Goal: Task Accomplishment & Management: Manage account settings

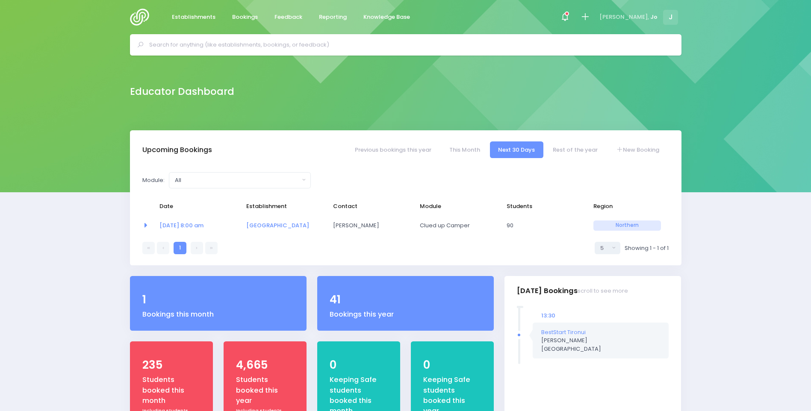
select select "5"
click at [565, 17] on span at bounding box center [565, 17] width 2 height 2
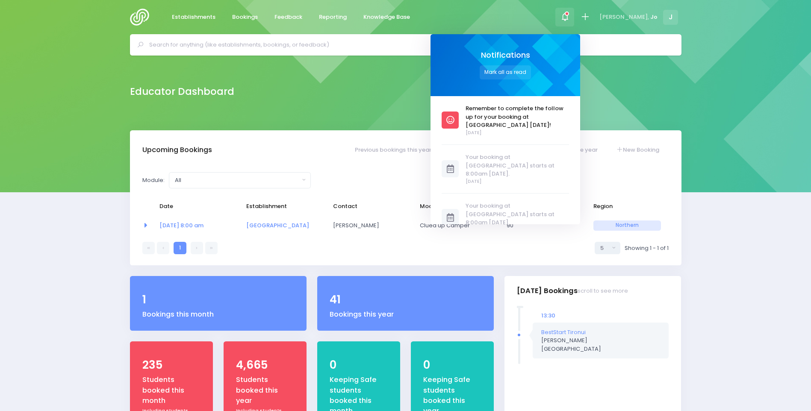
click at [505, 129] on span "[DATE]" at bounding box center [516, 132] width 103 height 7
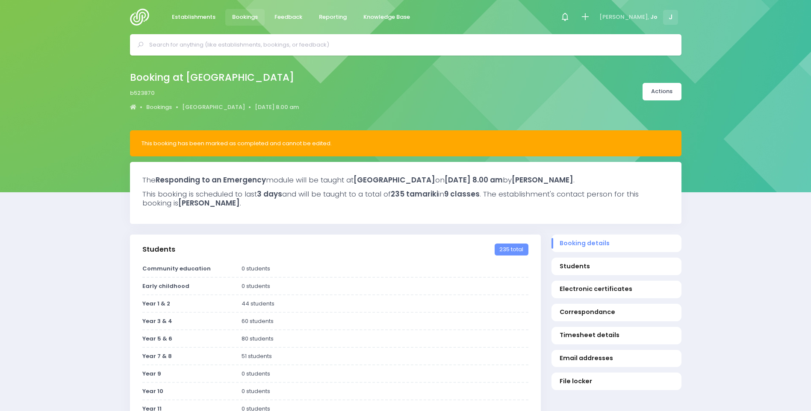
select select "5"
click at [570, 18] on icon at bounding box center [565, 17] width 10 height 10
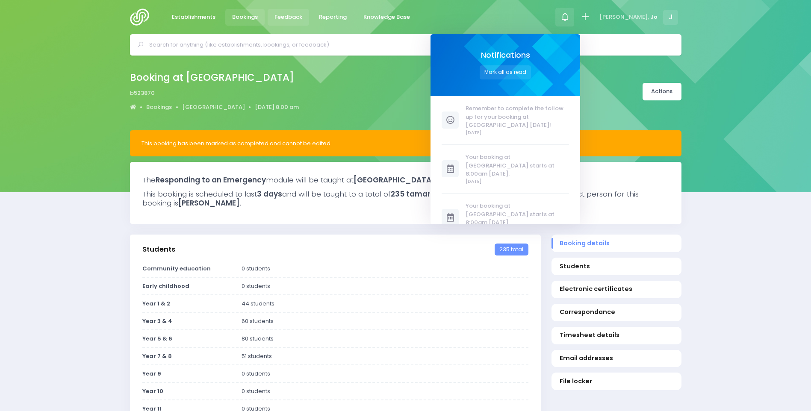
click at [295, 18] on span "Feedback" at bounding box center [288, 17] width 28 height 9
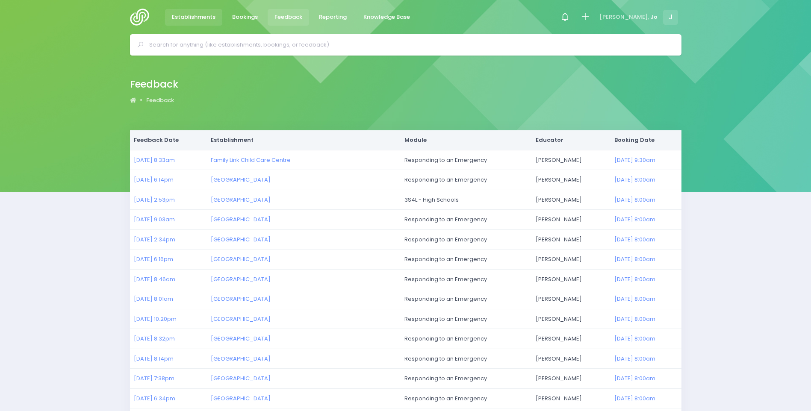
click at [192, 14] on span "Establishments" at bounding box center [194, 17] width 44 height 9
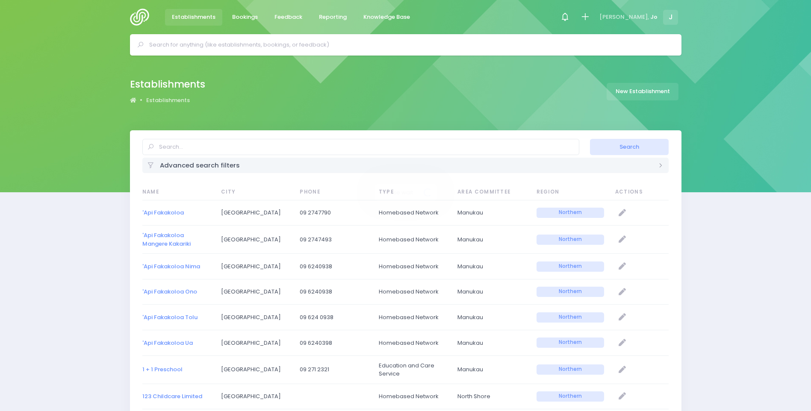
select select "20"
click at [140, 15] on img at bounding box center [142, 17] width 24 height 17
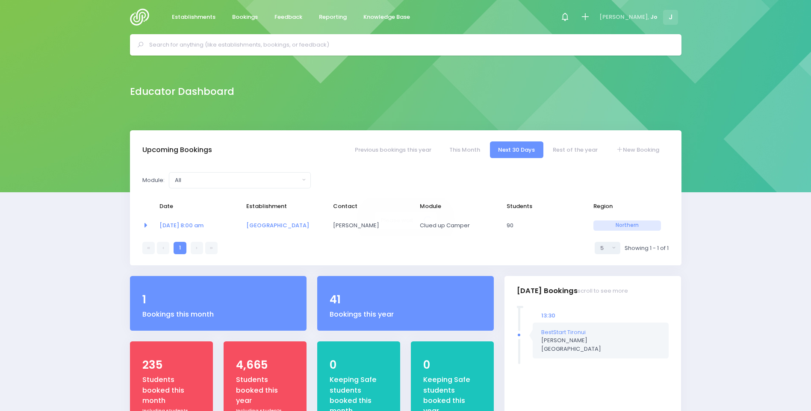
select select "5"
click at [180, 226] on link "08 Oct at 8:00 am" at bounding box center [181, 225] width 44 height 8
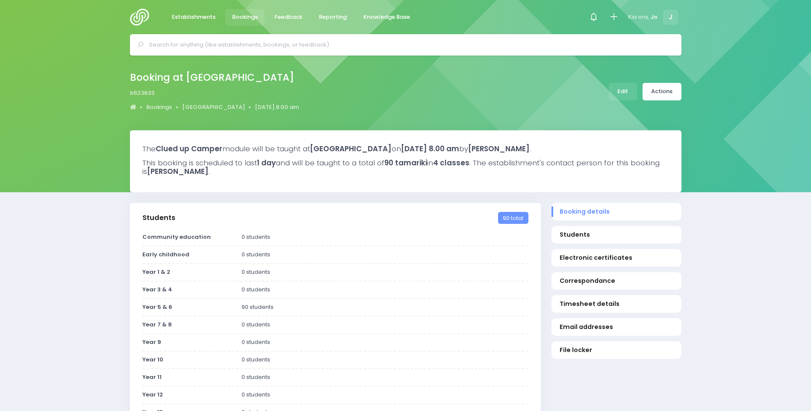
select select "5"
click at [624, 96] on link "Edit" at bounding box center [622, 92] width 28 height 18
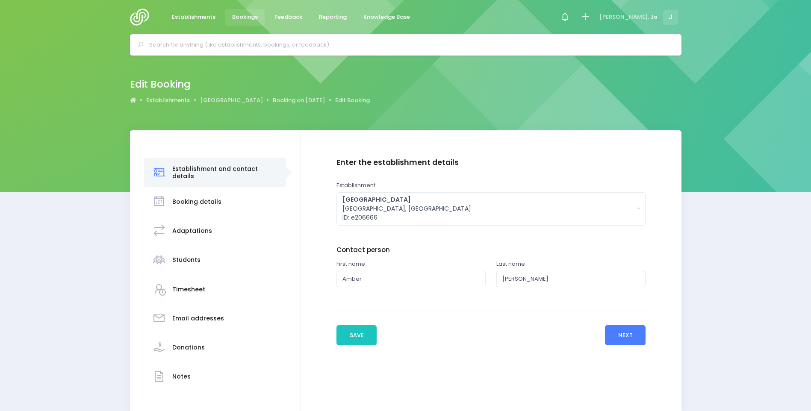
click at [623, 333] on button "Next" at bounding box center [625, 335] width 41 height 21
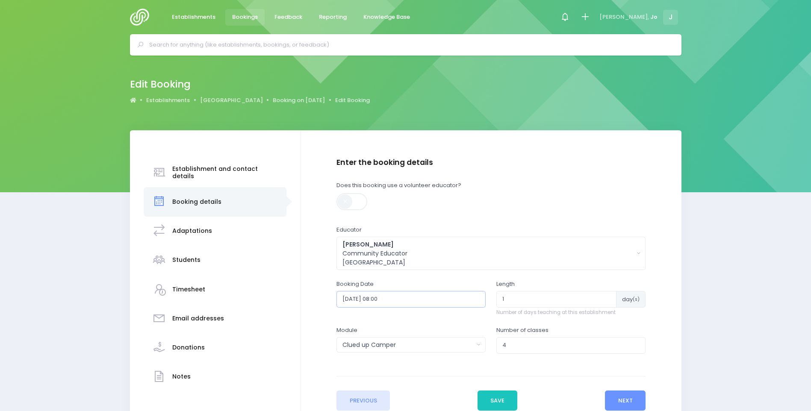
click at [403, 301] on input "2025-10-08 08:00" at bounding box center [410, 299] width 149 height 16
click at [441, 322] on th at bounding box center [437, 319] width 15 height 14
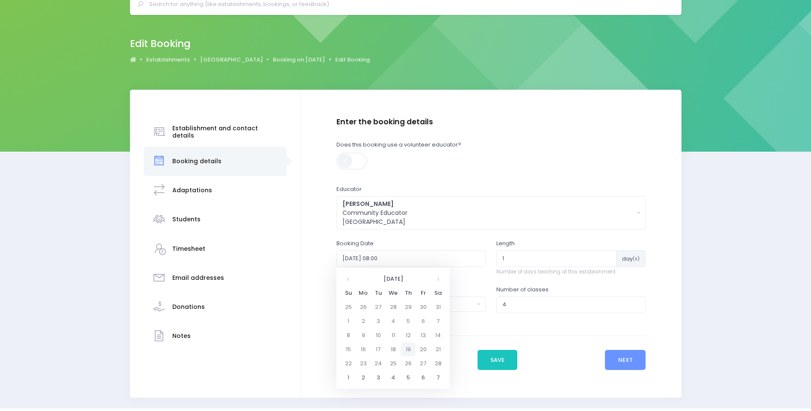
scroll to position [43, 0]
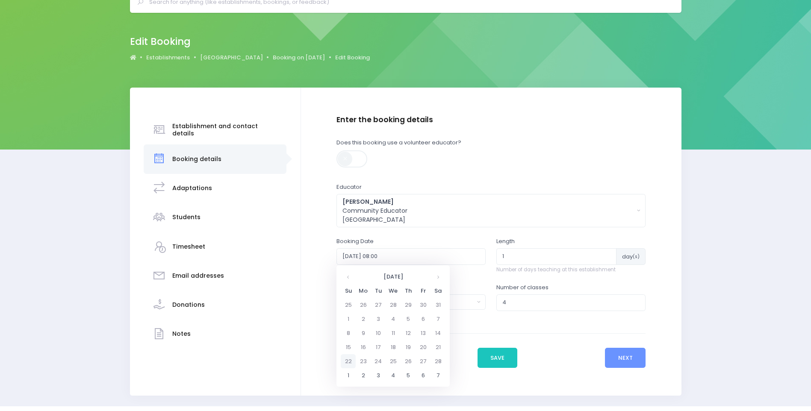
click at [350, 362] on td "22" at bounding box center [348, 361] width 15 height 14
click at [385, 316] on span "8" at bounding box center [383, 316] width 15 height 11
click at [355, 304] on span "8:00" at bounding box center [354, 303] width 24 height 11
type input "2026-02-22 08:00"
click at [505, 361] on button "Save" at bounding box center [497, 358] width 40 height 21
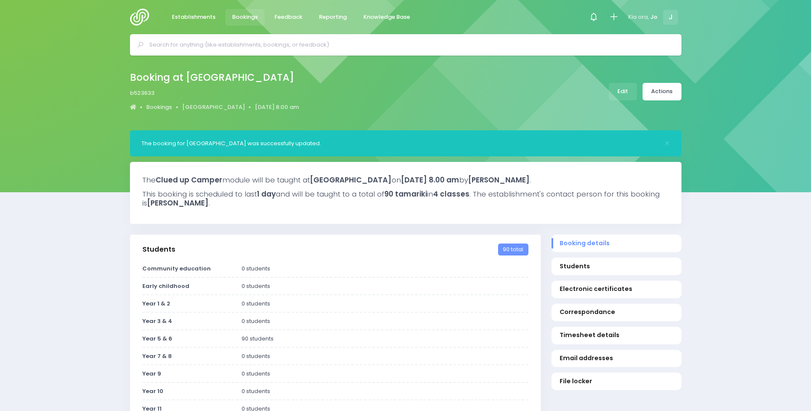
select select "5"
click at [139, 21] on img at bounding box center [142, 17] width 24 height 17
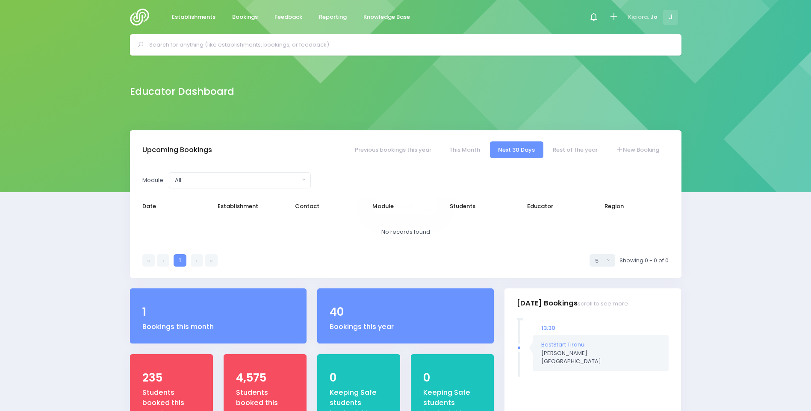
select select "5"
click at [567, 145] on link "Rest of the year" at bounding box center [575, 149] width 62 height 17
select select "5"
click at [303, 182] on button "All" at bounding box center [240, 180] width 142 height 16
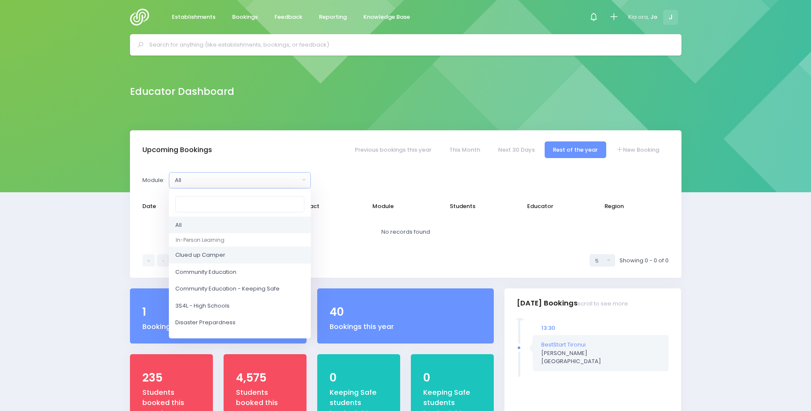
click at [208, 255] on span "Clued up Camper" at bounding box center [200, 255] width 50 height 9
select select "Clued up Camper"
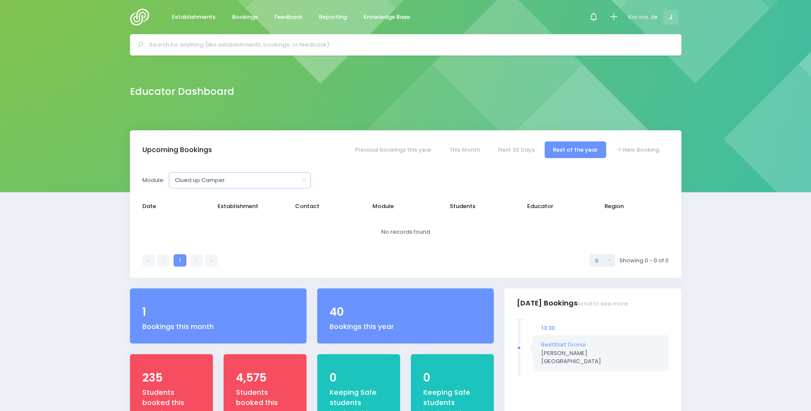
select select "5"
click at [139, 22] on img at bounding box center [142, 17] width 24 height 17
select select "5"
click at [135, 21] on img at bounding box center [142, 17] width 24 height 17
select select "5"
